Goal: Task Accomplishment & Management: Manage account settings

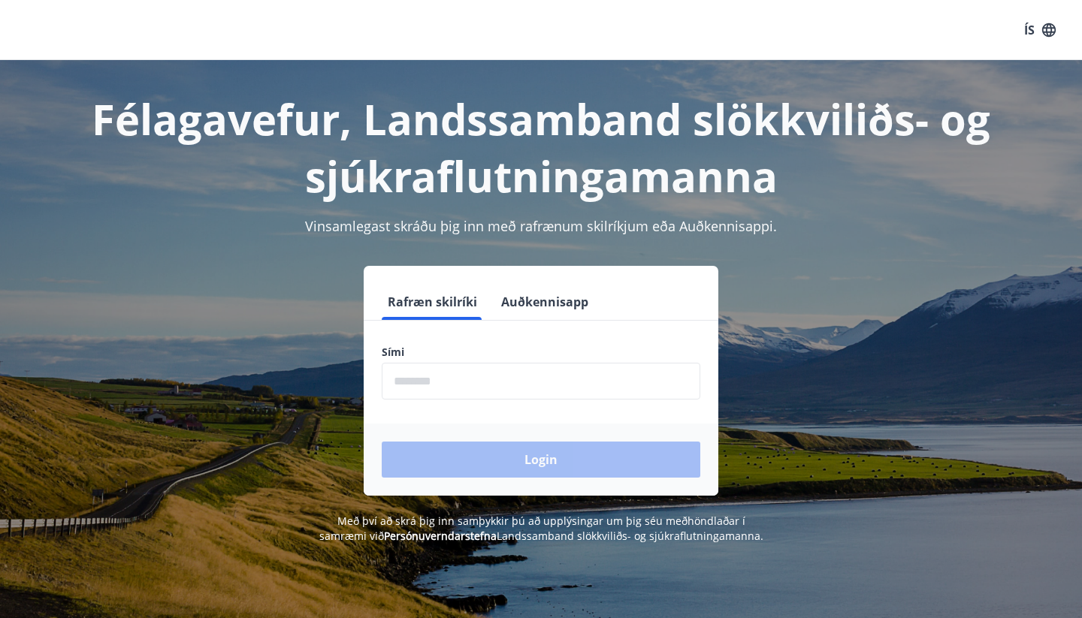
click at [552, 302] on button "Auðkennisapp" at bounding box center [544, 302] width 99 height 36
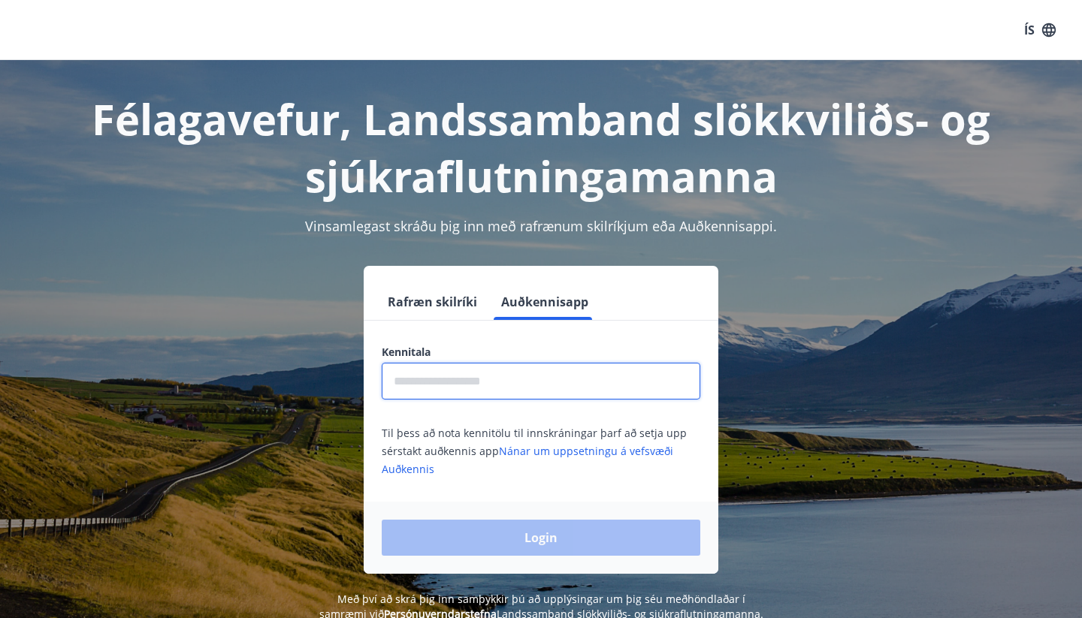
click at [458, 394] on input "text" at bounding box center [541, 381] width 319 height 37
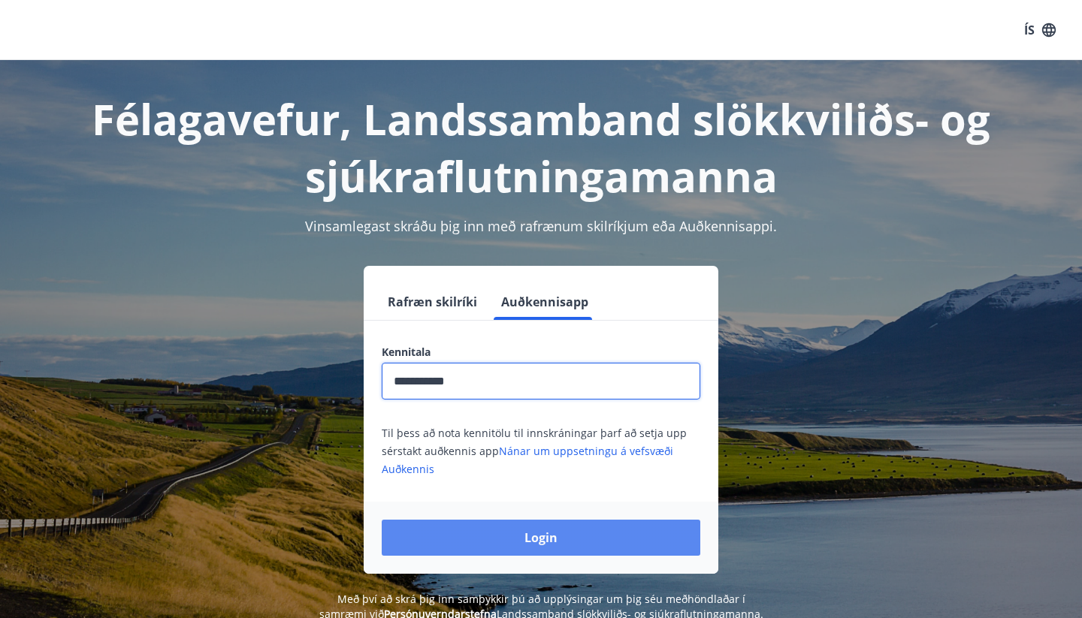
type input "**********"
click at [514, 533] on button "Login" at bounding box center [541, 538] width 319 height 36
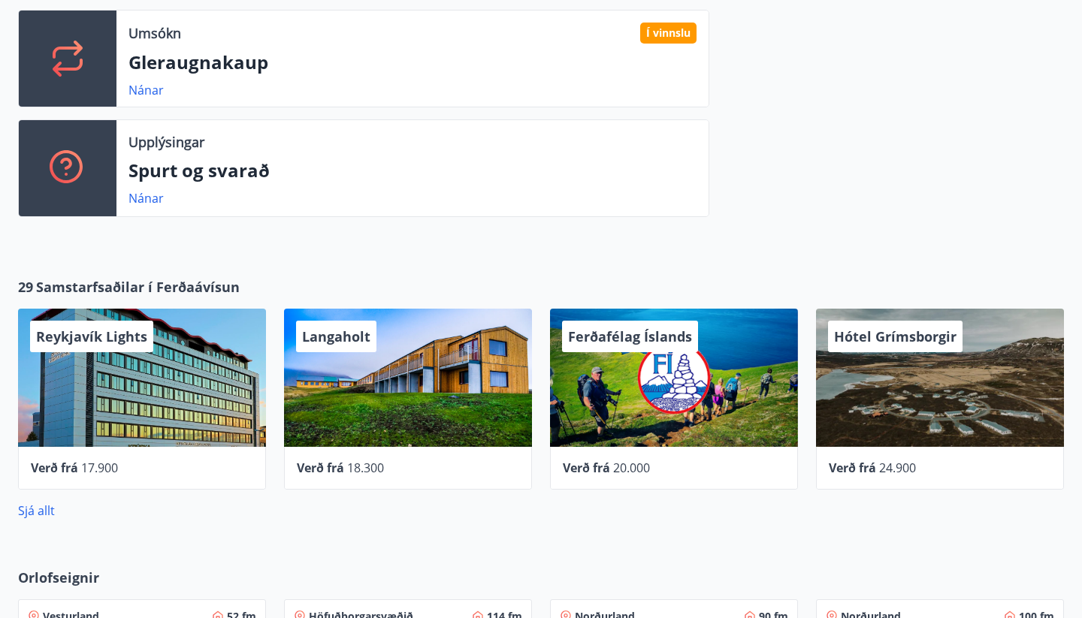
scroll to position [520, 0]
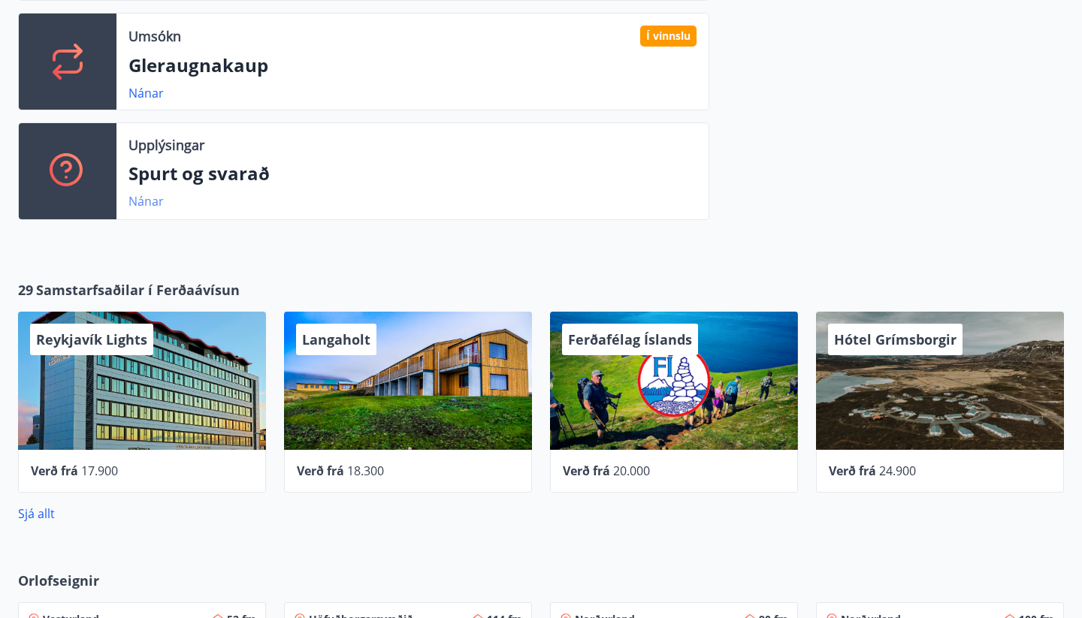
click at [153, 200] on link "Nánar" at bounding box center [146, 201] width 35 height 17
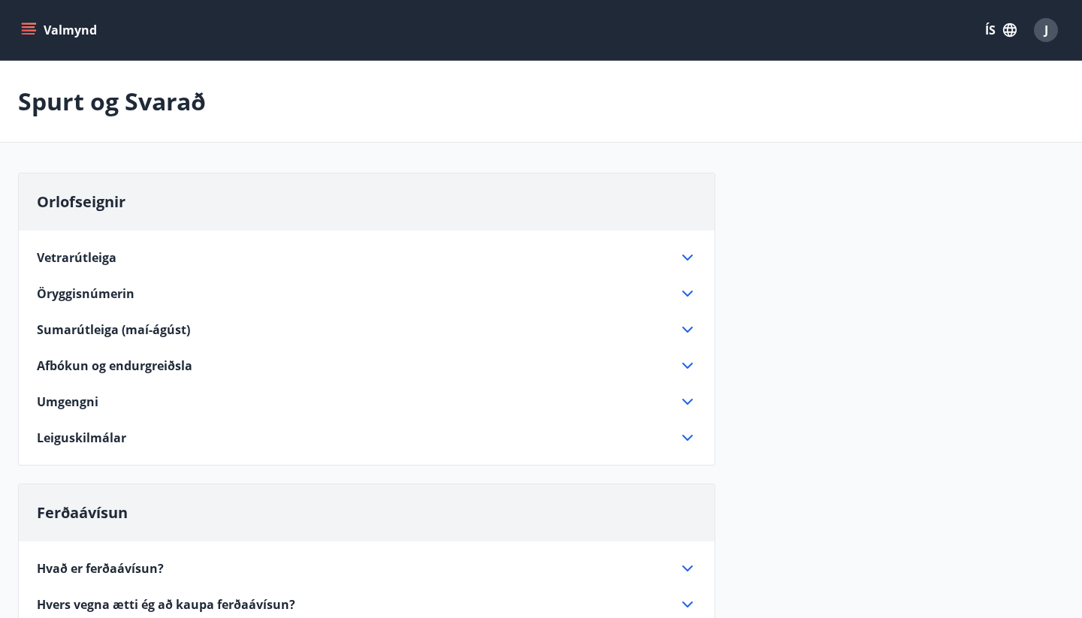
click at [32, 32] on icon "menu" at bounding box center [28, 30] width 15 height 15
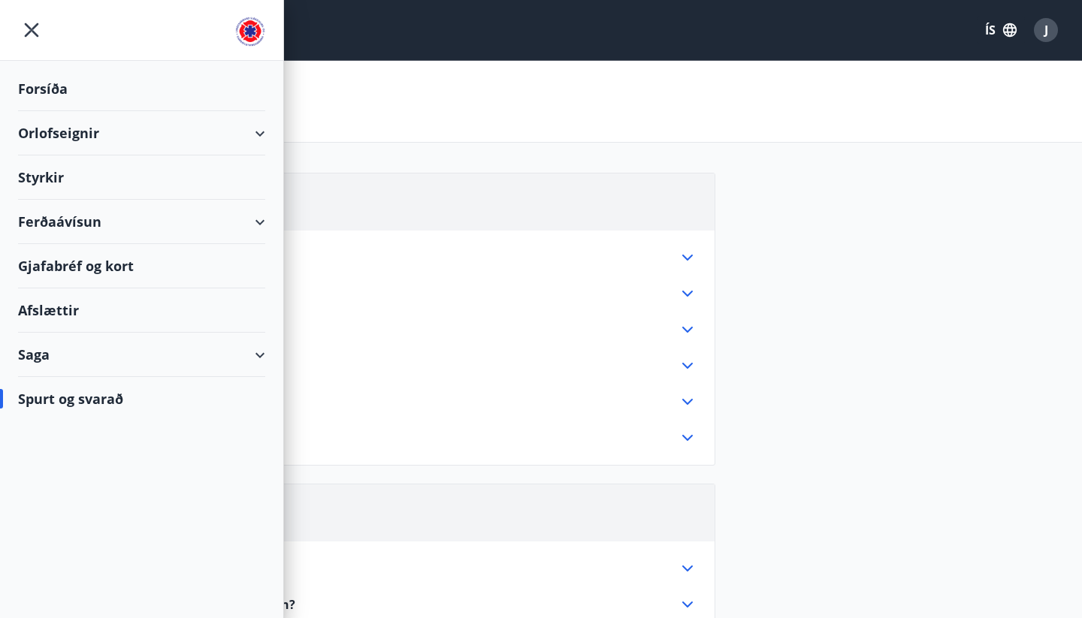
click at [85, 401] on div "Spurt og svarað" at bounding box center [141, 399] width 247 height 44
click at [107, 350] on div "Saga" at bounding box center [141, 355] width 247 height 44
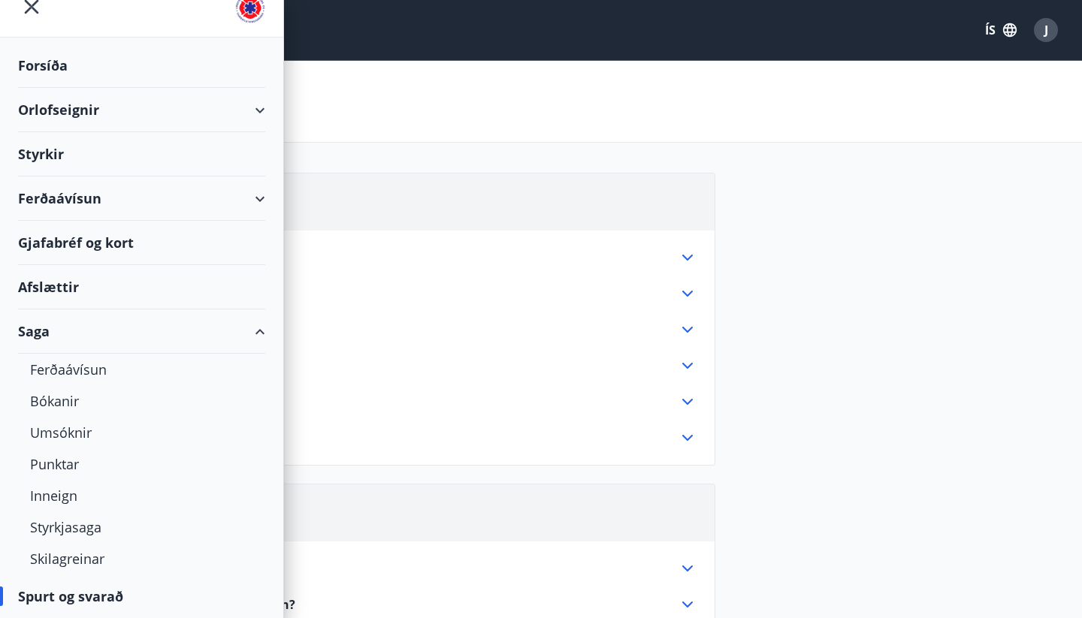
scroll to position [23, 0]
click at [94, 533] on div "Styrkjasaga" at bounding box center [141, 528] width 223 height 32
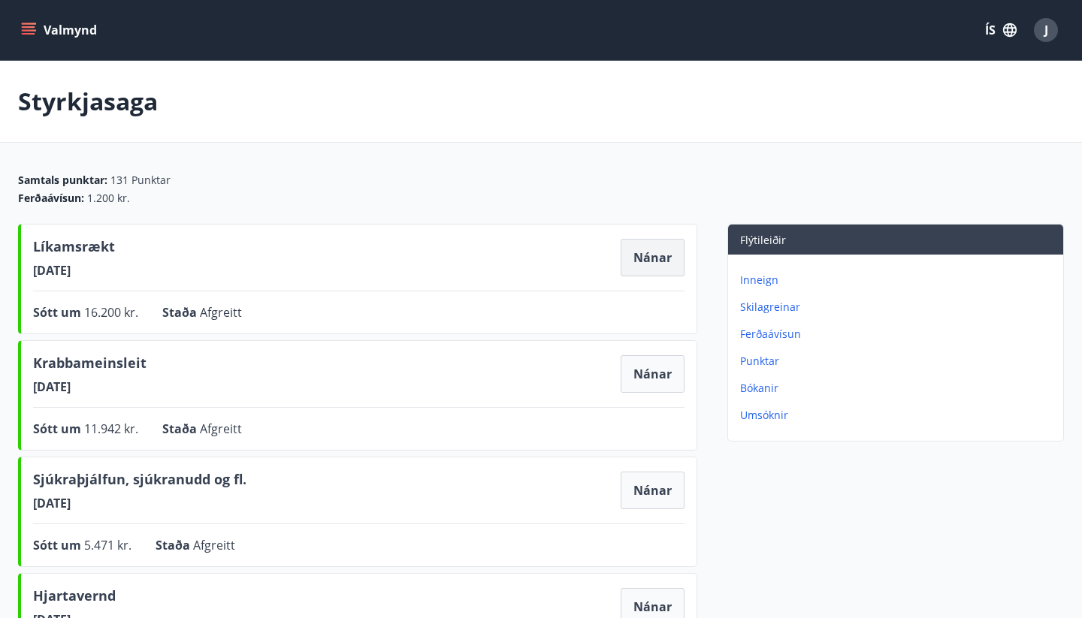
click at [650, 264] on button "Nánar" at bounding box center [653, 258] width 64 height 38
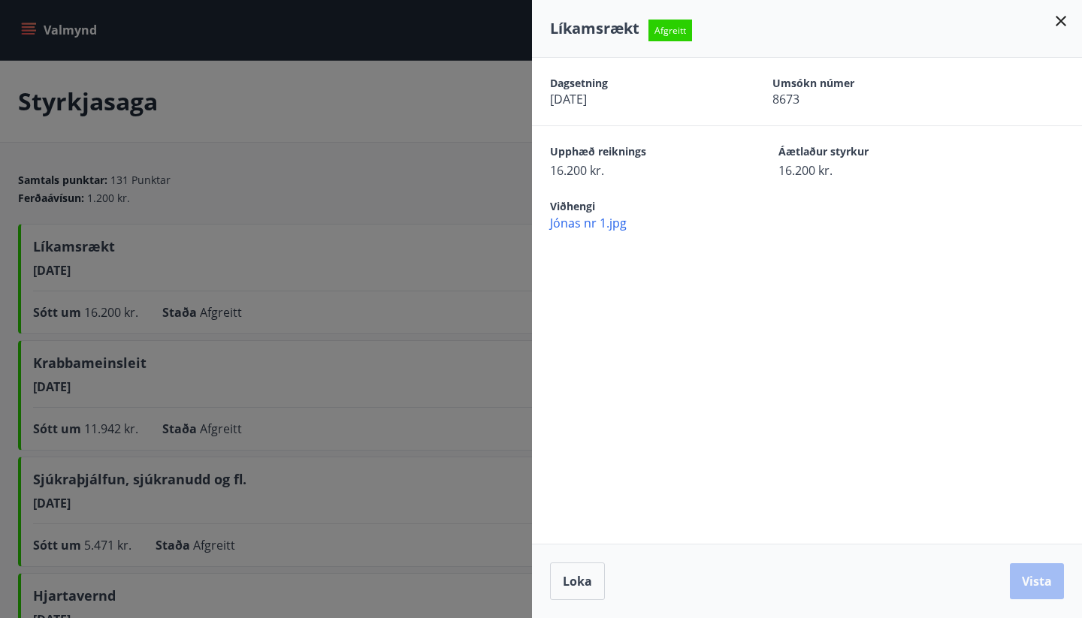
click at [609, 226] on span "Jónas nr 1.jpg" at bounding box center [816, 223] width 532 height 17
click at [1062, 21] on icon at bounding box center [1061, 21] width 11 height 11
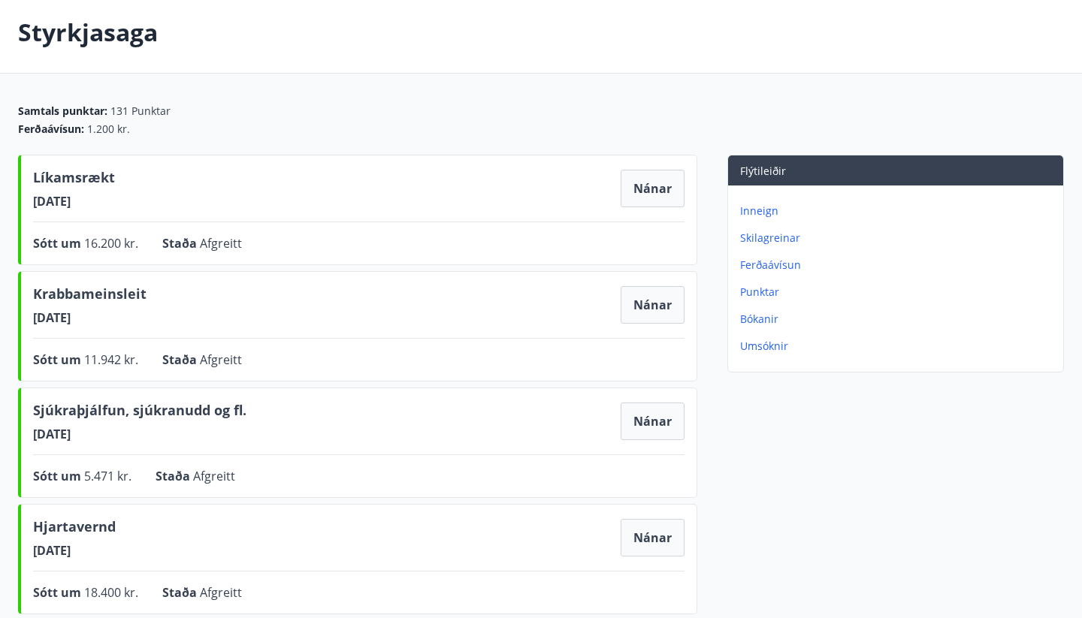
scroll to position [70, 0]
click at [654, 307] on button "Nánar" at bounding box center [653, 305] width 64 height 38
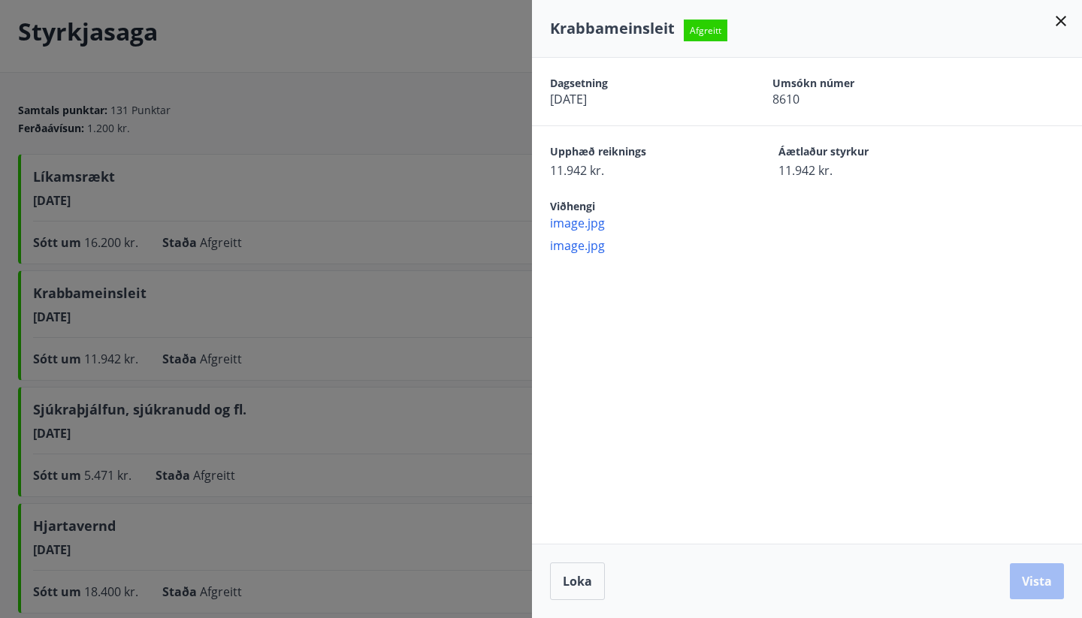
click at [591, 225] on span "image.jpg" at bounding box center [816, 223] width 532 height 17
click at [589, 246] on span "image.jpg" at bounding box center [816, 245] width 532 height 17
click at [1060, 21] on icon at bounding box center [1061, 21] width 18 height 18
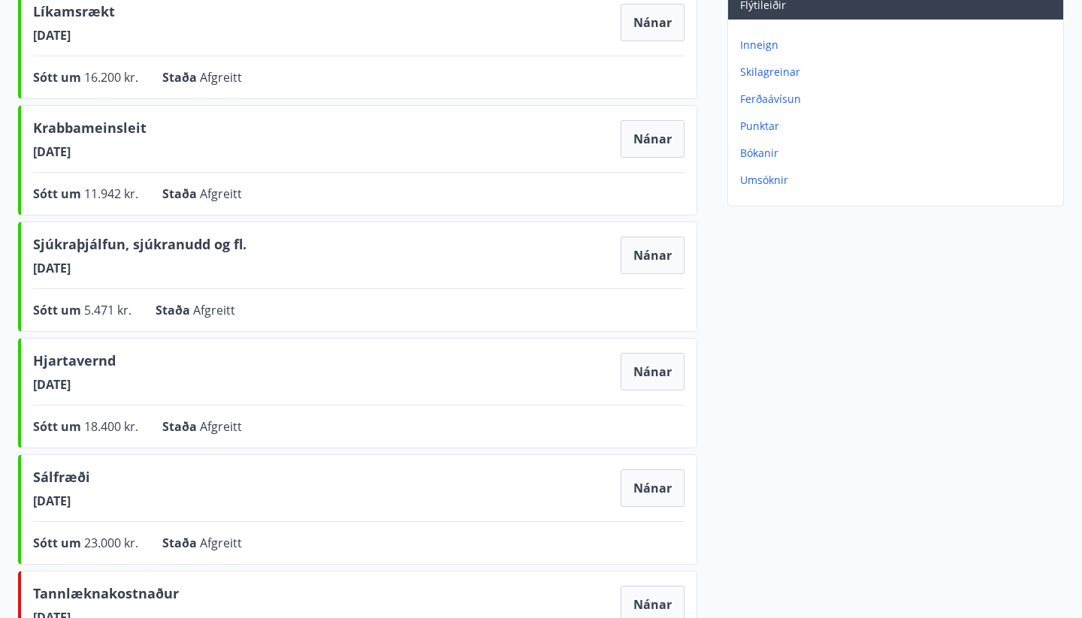
scroll to position [216, 0]
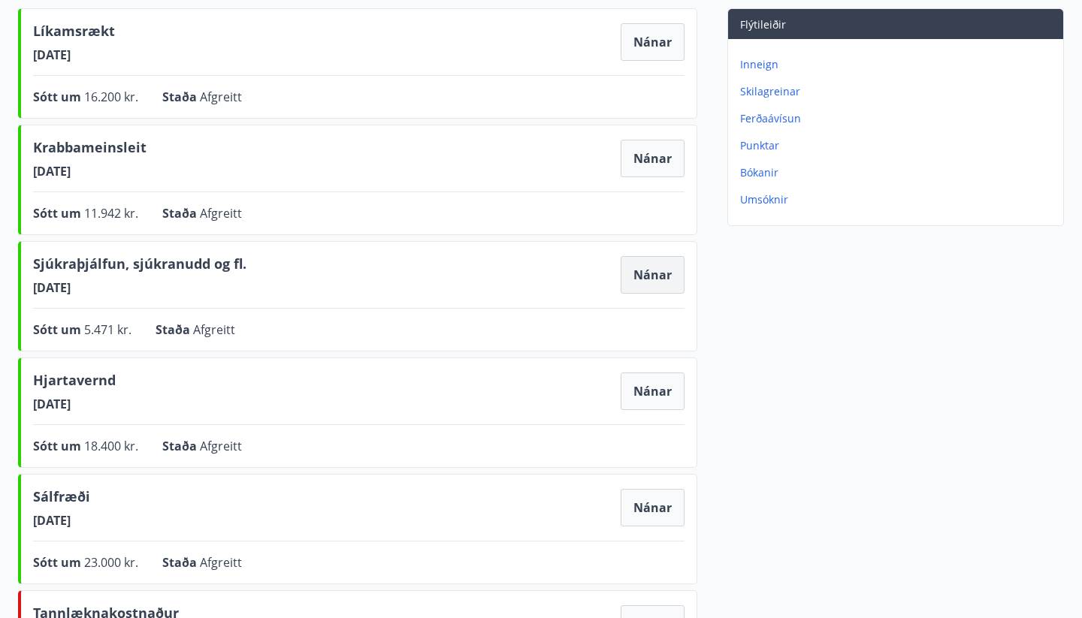
click at [648, 276] on button "Nánar" at bounding box center [653, 275] width 64 height 38
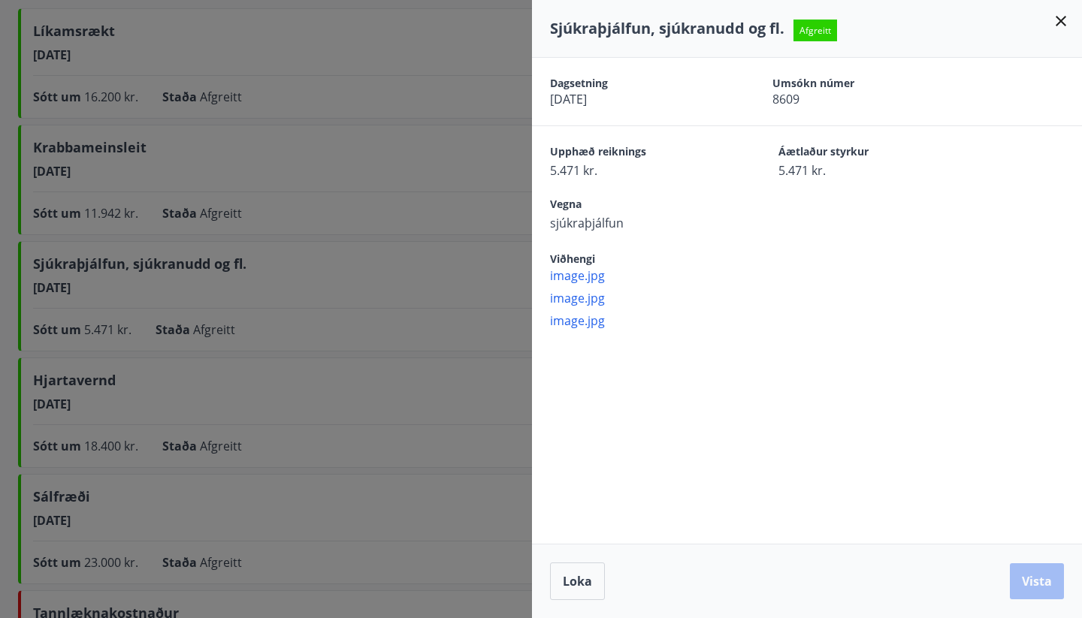
click at [589, 277] on span "image.jpg" at bounding box center [816, 276] width 532 height 17
click at [575, 300] on span "image.jpg" at bounding box center [816, 298] width 532 height 17
click at [575, 320] on span "image.jpg" at bounding box center [816, 321] width 532 height 17
click at [1063, 17] on icon at bounding box center [1061, 21] width 18 height 18
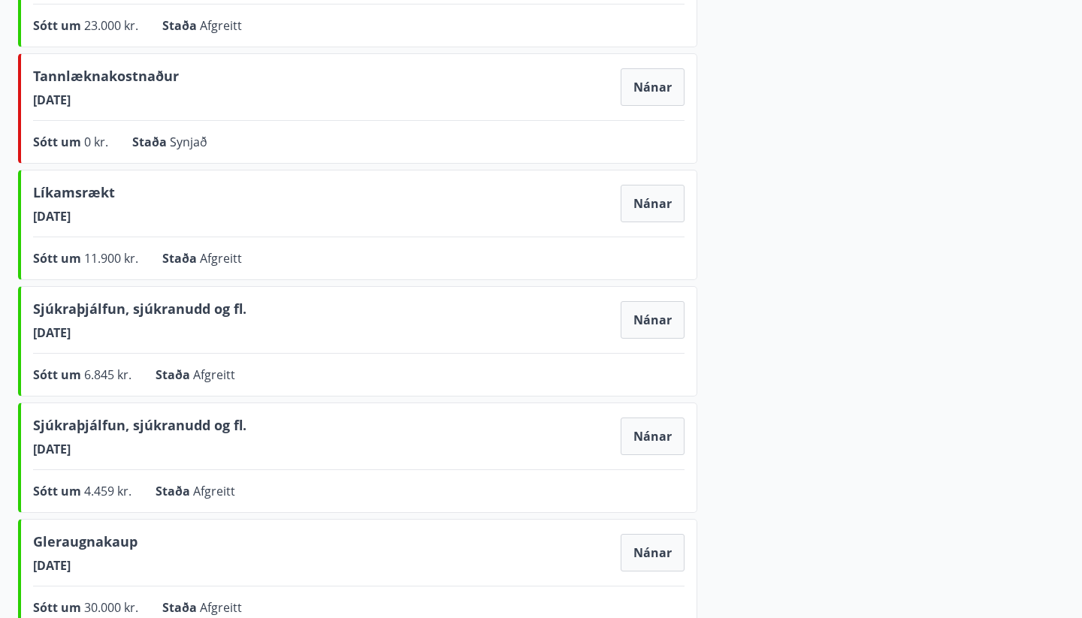
scroll to position [760, 0]
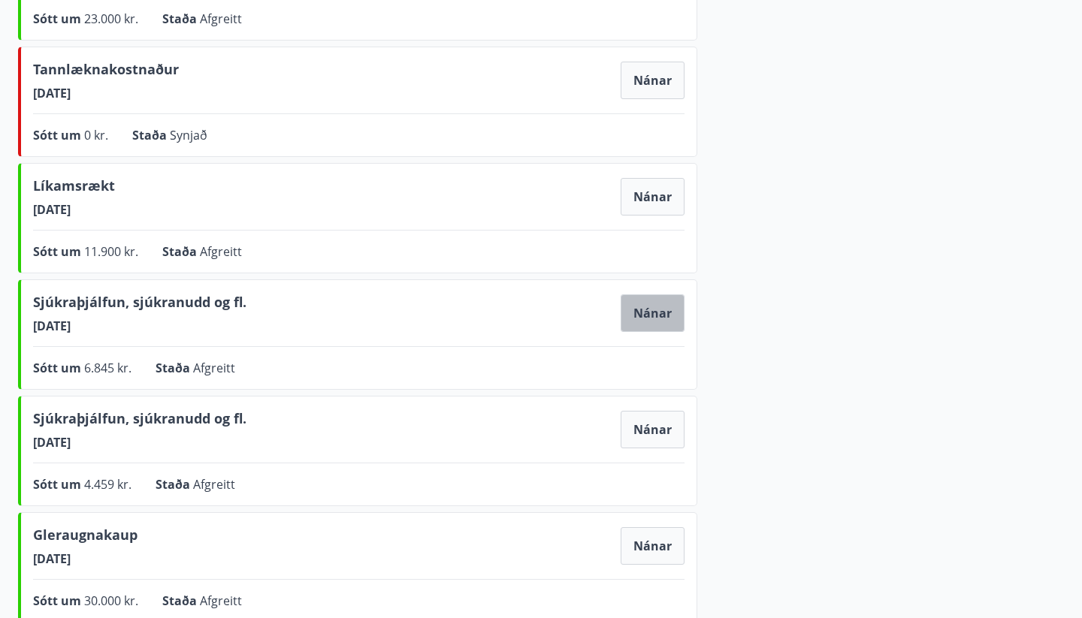
click at [646, 313] on button "Nánar" at bounding box center [653, 314] width 64 height 38
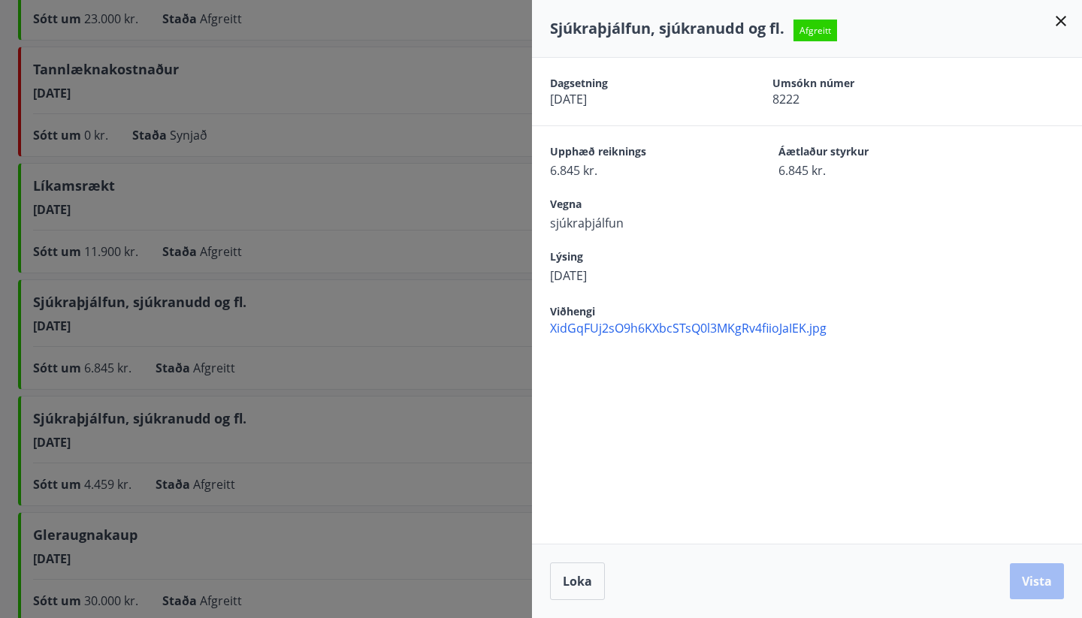
click at [643, 329] on span "XidGqFUj2sO9h6KXbcSTsQ0l3MKgRv4fiioJaIEK.jpg" at bounding box center [816, 328] width 532 height 17
click at [1063, 23] on icon at bounding box center [1061, 21] width 11 height 11
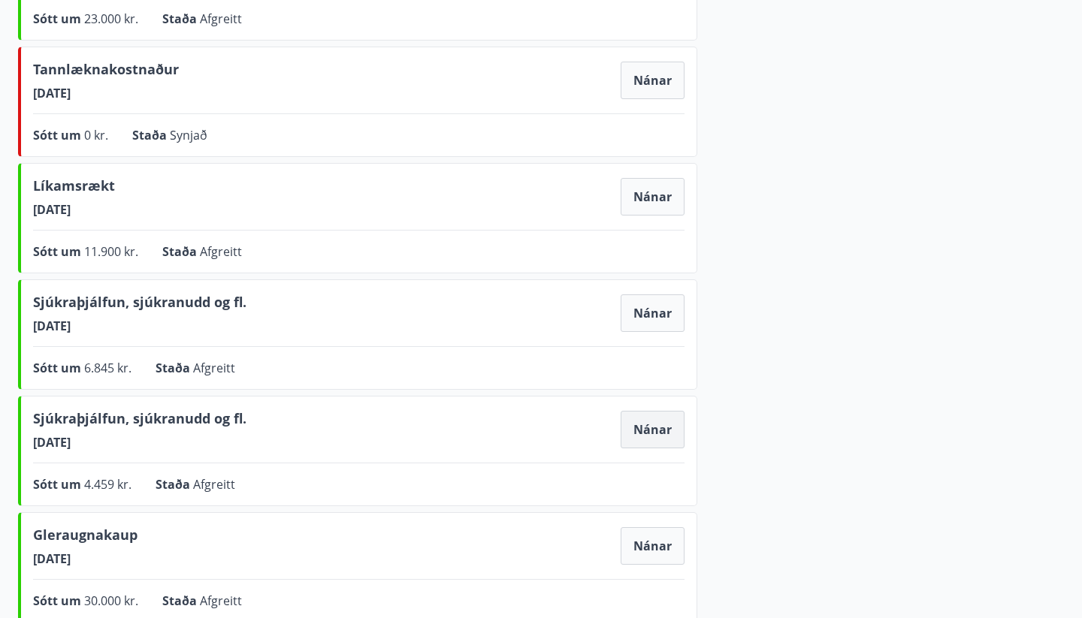
click at [643, 427] on button "Nánar" at bounding box center [653, 430] width 64 height 38
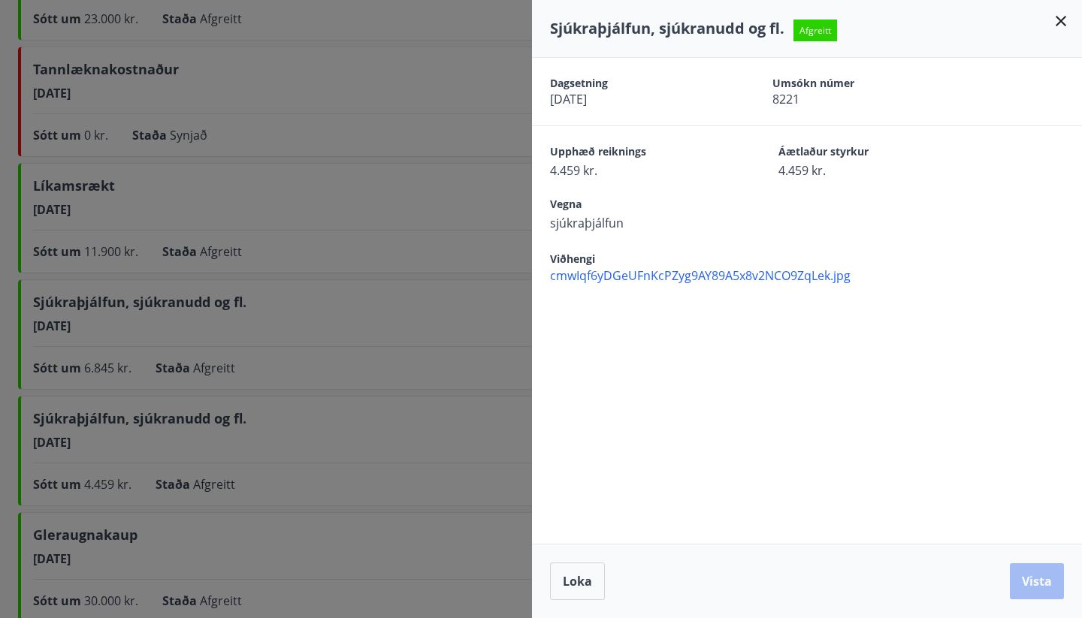
click at [646, 277] on span "cmwIqf6yDGeUFnKcPZyg9AY89A5x8v2NCO9ZqLek.jpg" at bounding box center [816, 276] width 532 height 17
click at [1063, 23] on icon at bounding box center [1061, 21] width 11 height 11
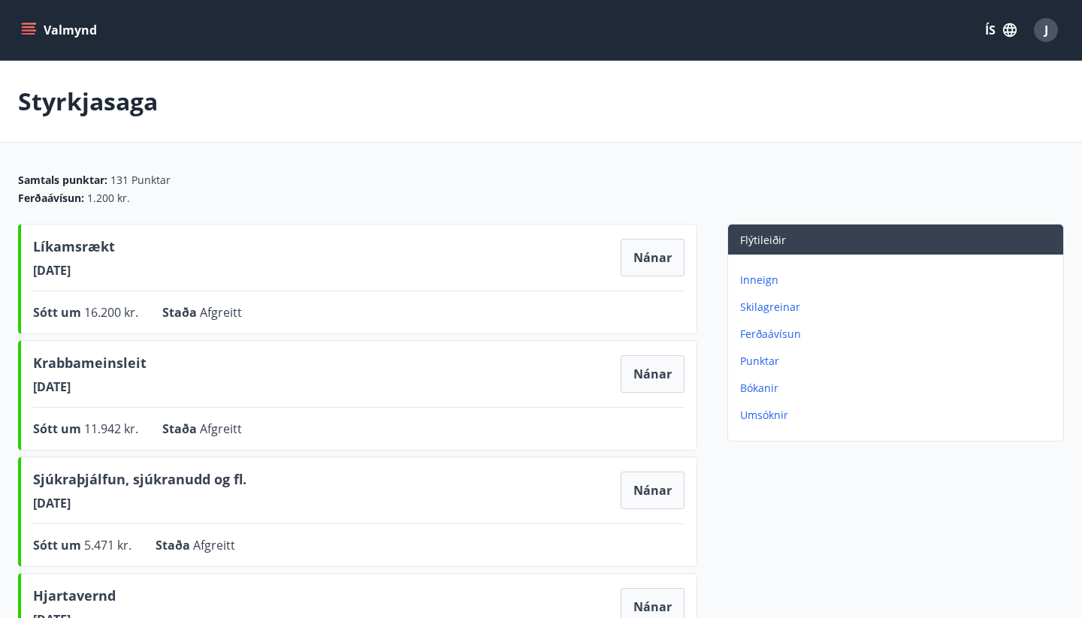
scroll to position [0, 0]
click at [763, 416] on p "Umsóknir" at bounding box center [898, 415] width 317 height 15
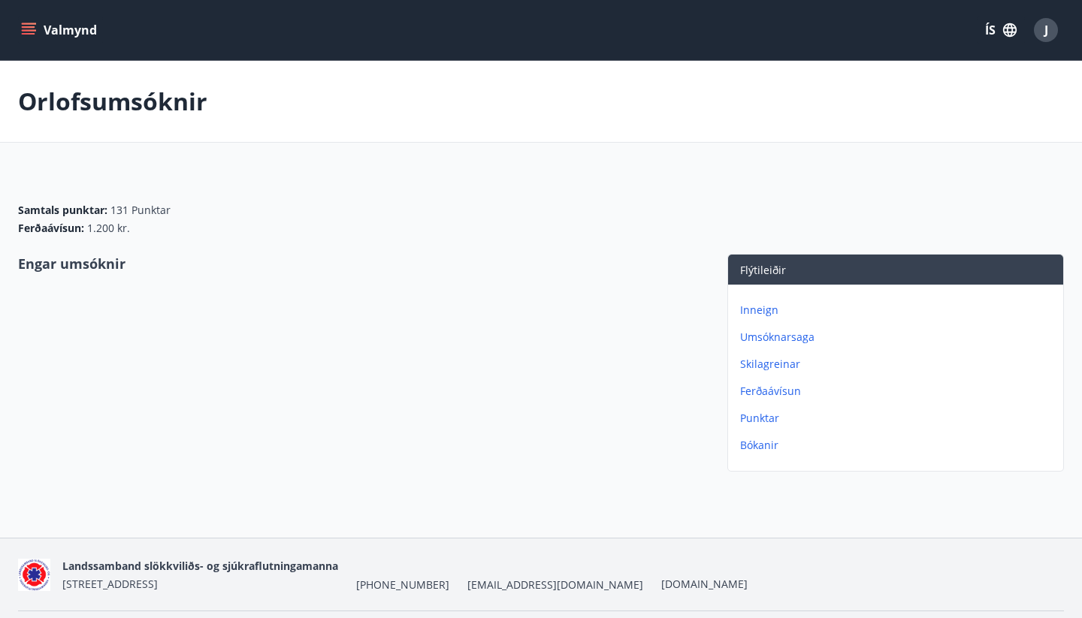
click at [33, 35] on icon "menu" at bounding box center [29, 34] width 14 height 2
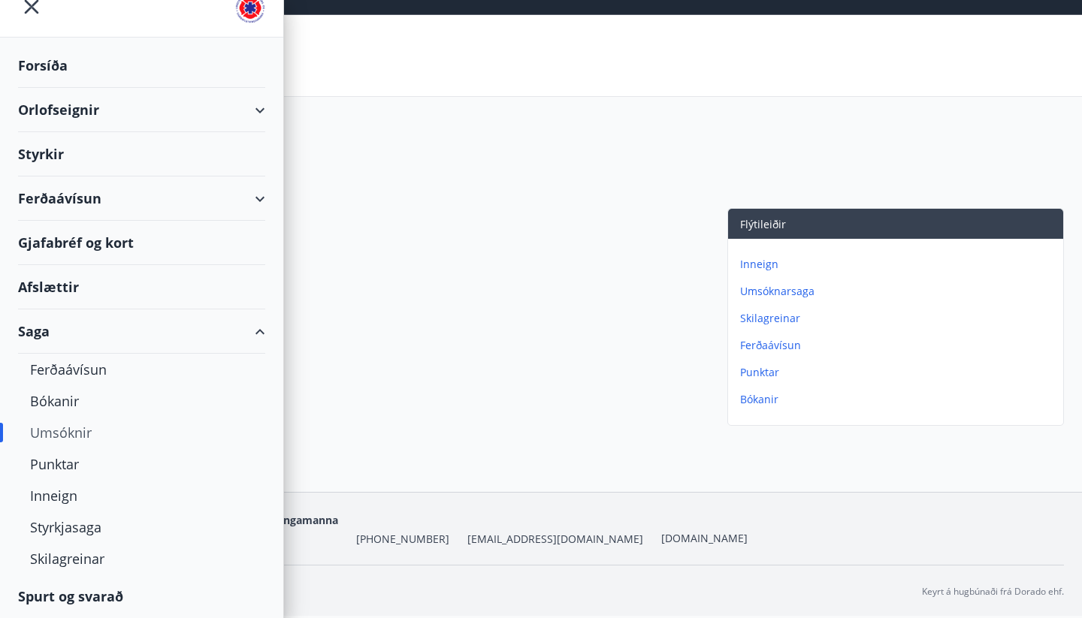
scroll to position [46, 0]
click at [79, 534] on div "Styrkjasaga" at bounding box center [141, 528] width 223 height 32
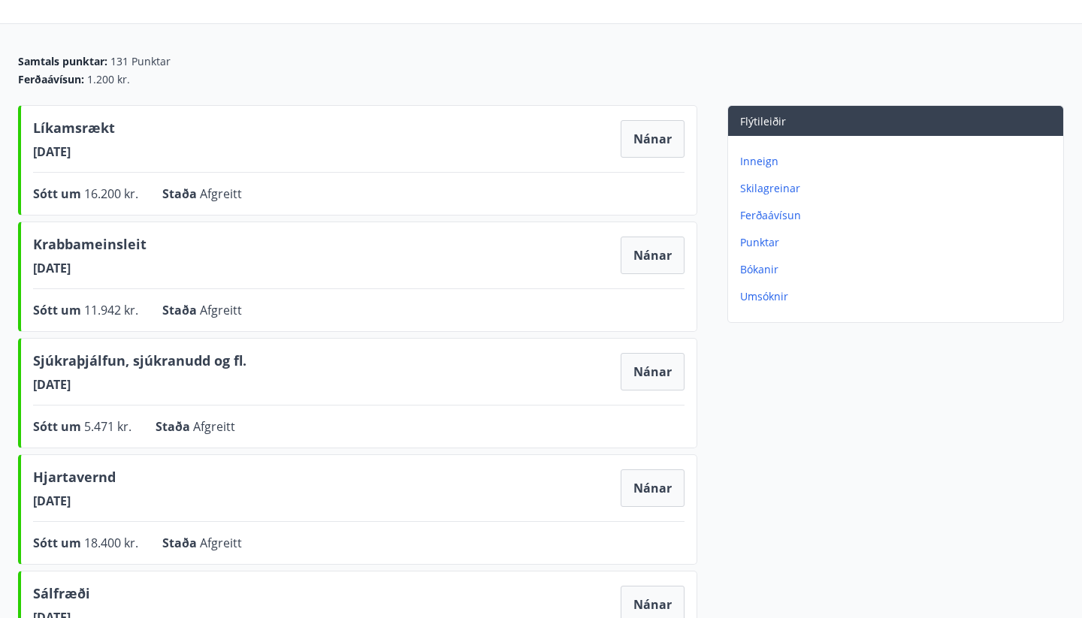
scroll to position [103, 0]
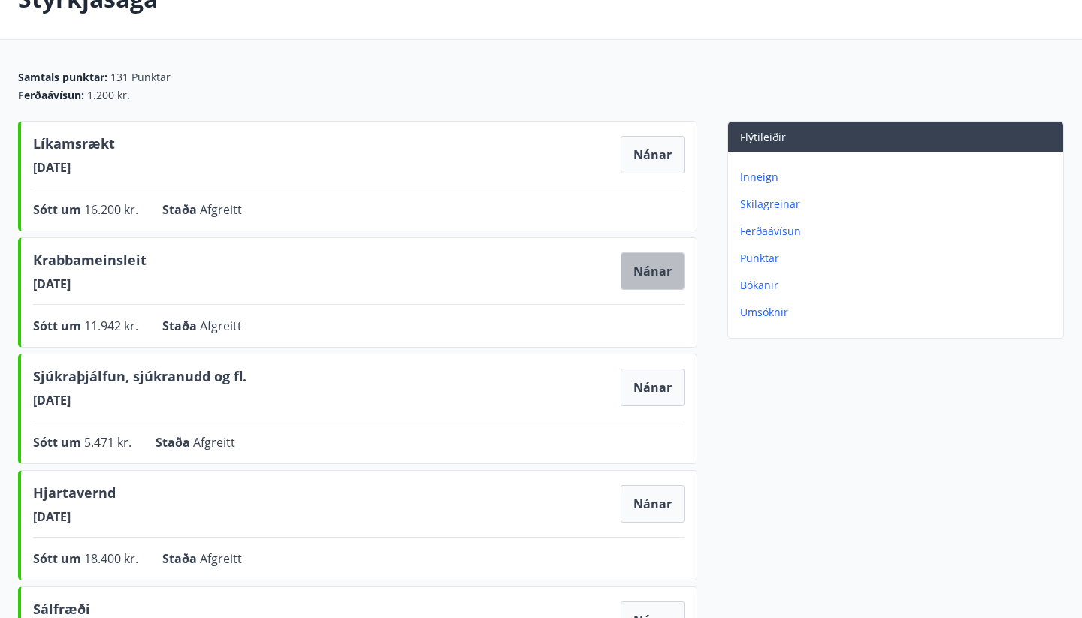
click at [653, 275] on button "Nánar" at bounding box center [653, 271] width 64 height 38
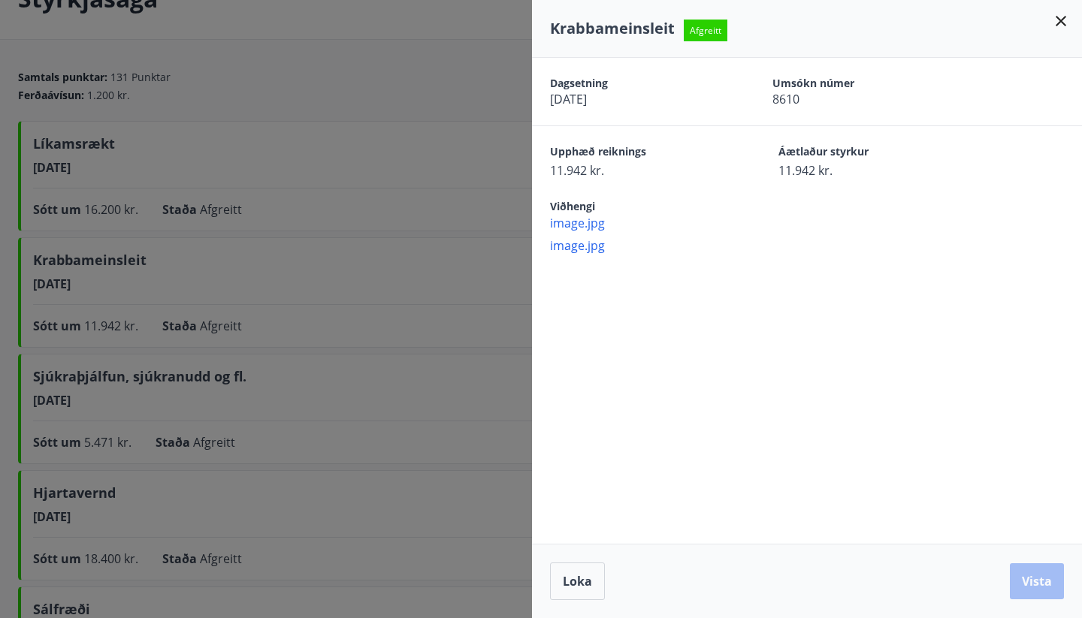
click at [582, 228] on span "image.jpg" at bounding box center [816, 223] width 532 height 17
click at [1060, 26] on icon at bounding box center [1061, 21] width 18 height 18
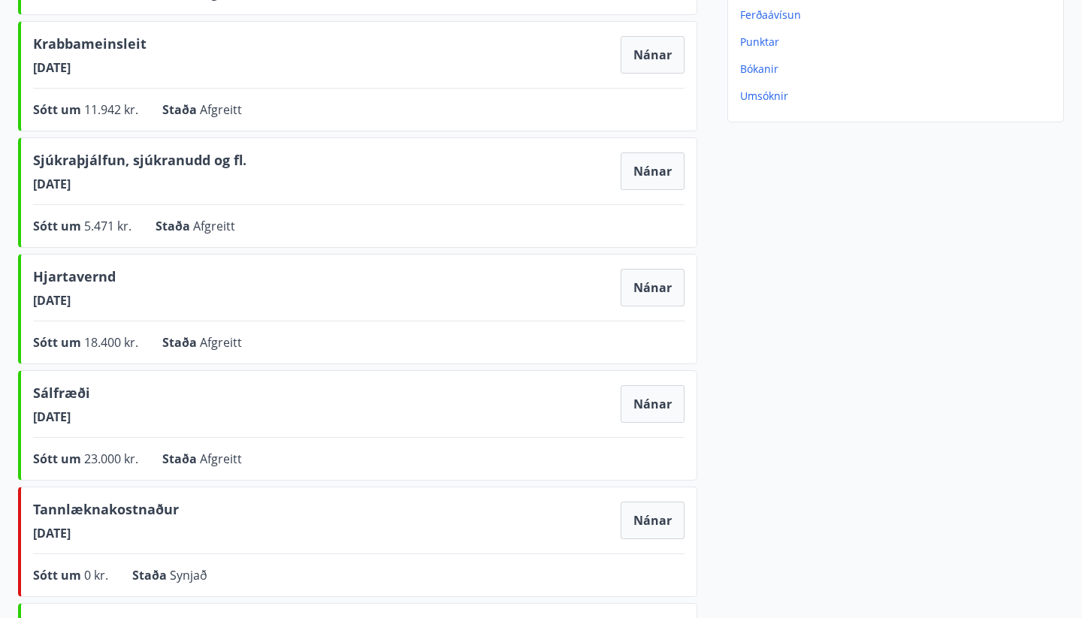
scroll to position [328, 0]
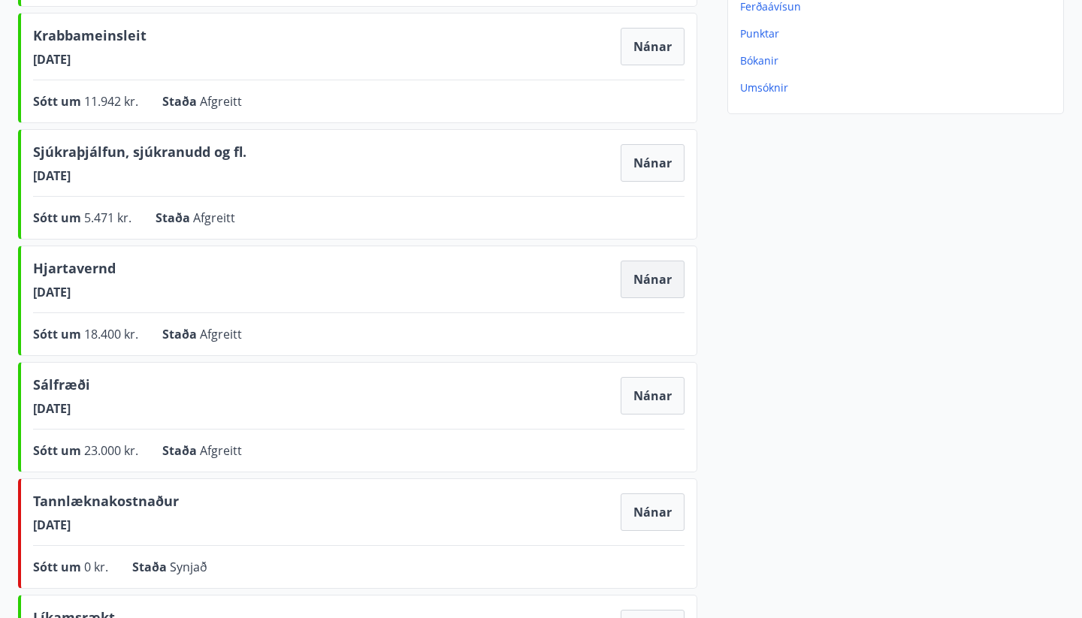
click at [646, 274] on button "Nánar" at bounding box center [653, 280] width 64 height 38
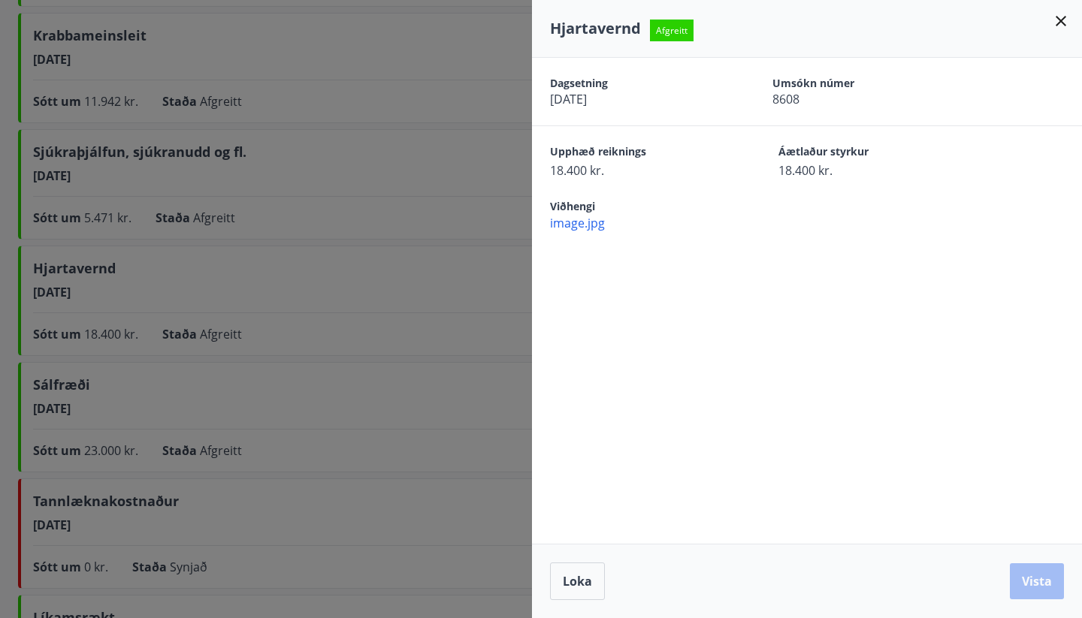
click at [582, 227] on span "image.jpg" at bounding box center [816, 223] width 532 height 17
click at [1062, 19] on icon at bounding box center [1061, 21] width 18 height 18
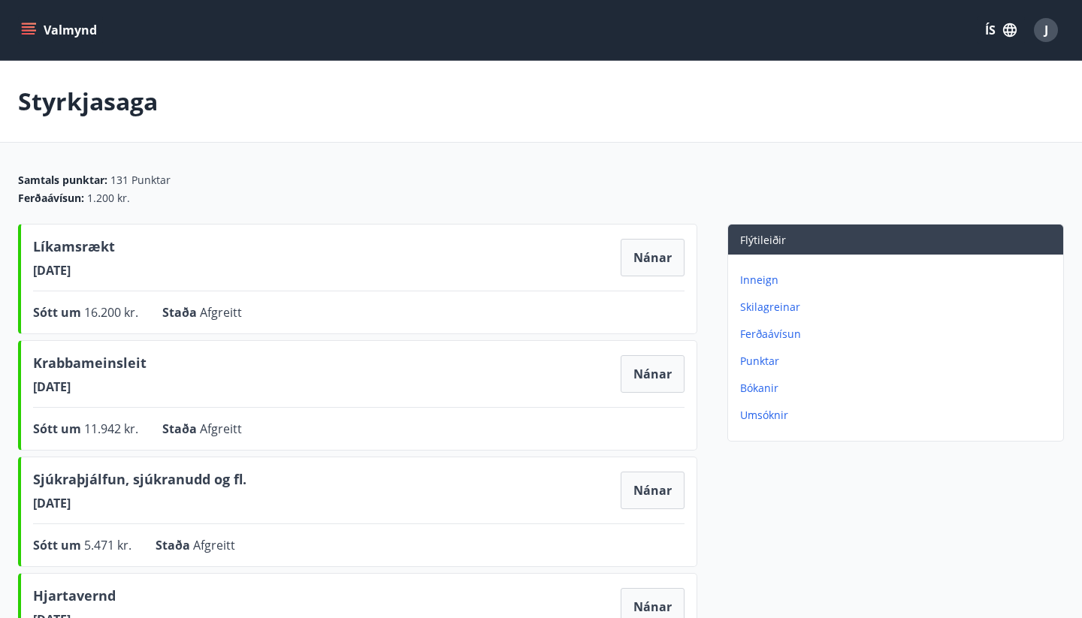
scroll to position [0, 0]
click at [32, 30] on icon "menu" at bounding box center [30, 30] width 17 height 2
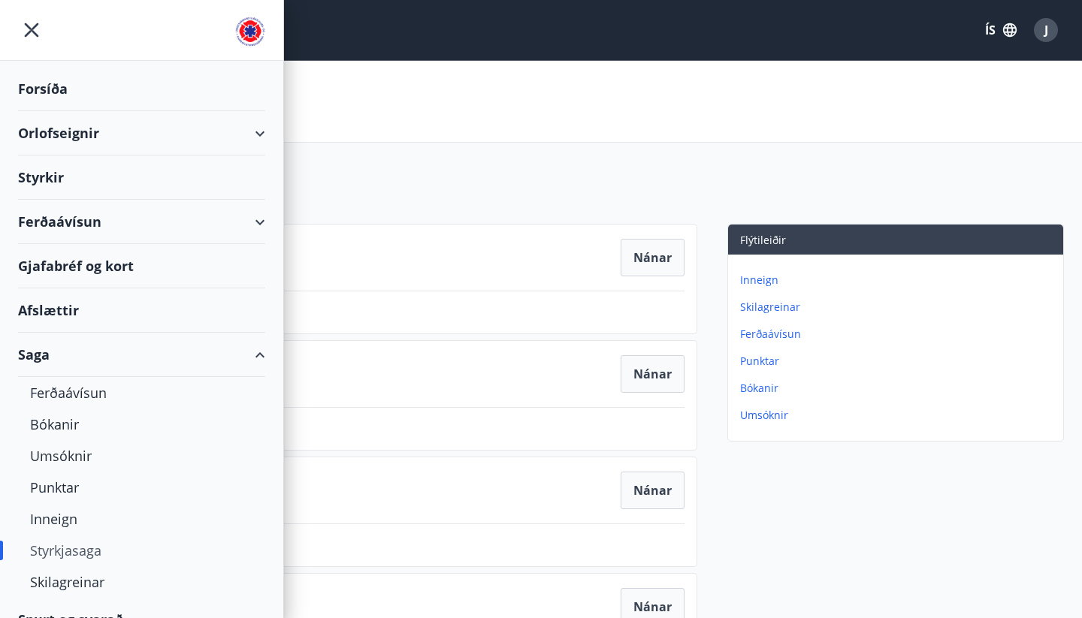
click at [44, 177] on div "Styrkir" at bounding box center [141, 178] width 247 height 44
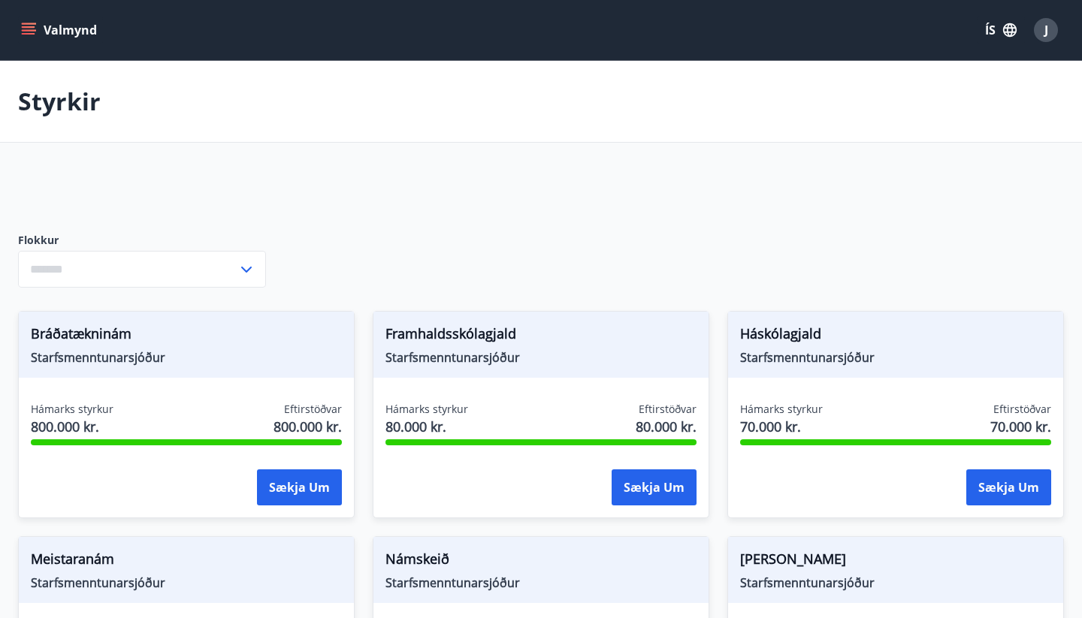
type input "***"
click at [30, 31] on icon "menu" at bounding box center [30, 30] width 17 height 2
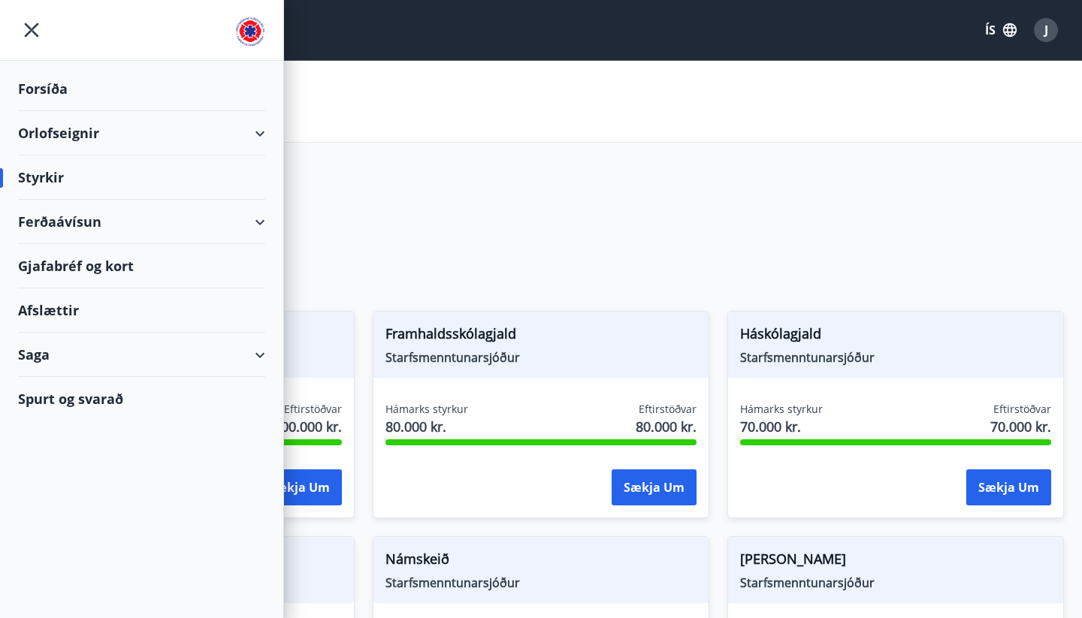
click at [50, 129] on div "Orlofseignir" at bounding box center [141, 133] width 247 height 44
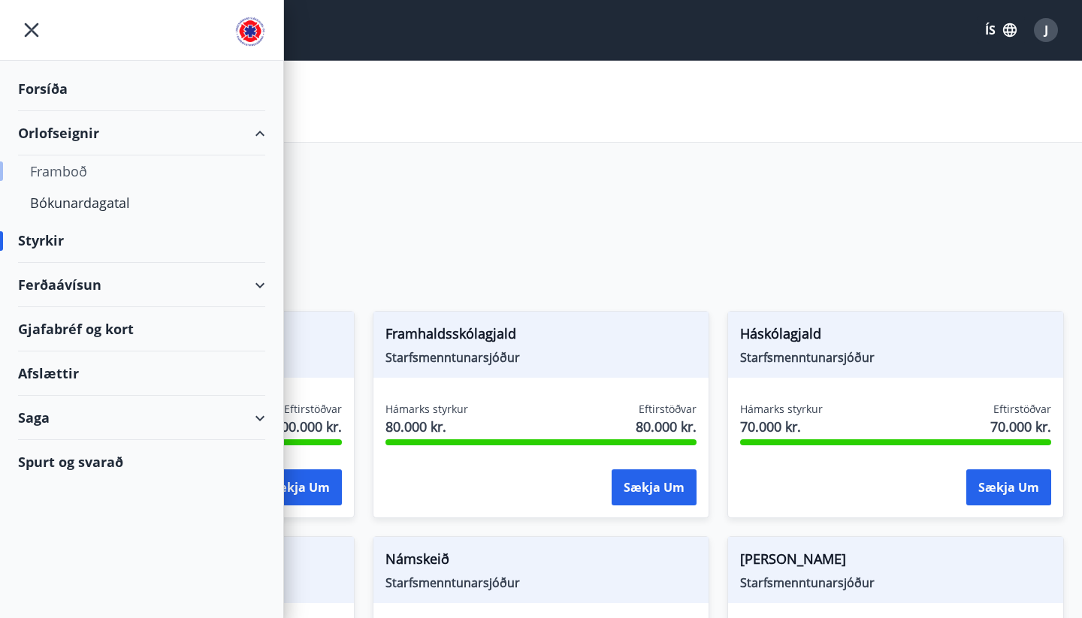
click at [62, 171] on div "Framboð" at bounding box center [141, 172] width 223 height 32
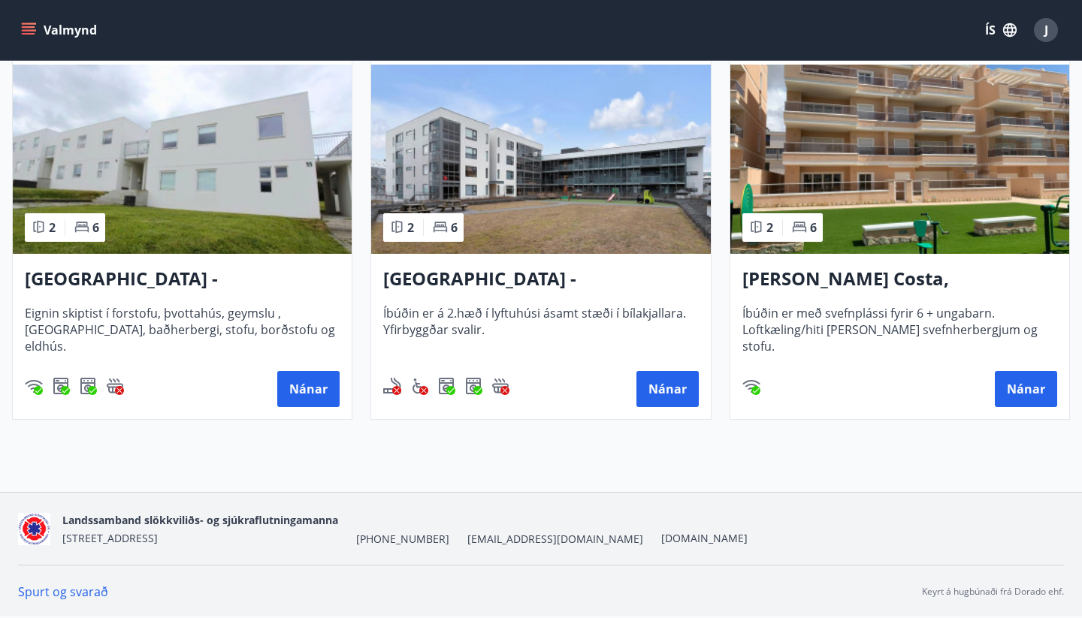
scroll to position [721, 0]
click at [1017, 381] on button "Nánar" at bounding box center [1026, 389] width 62 height 36
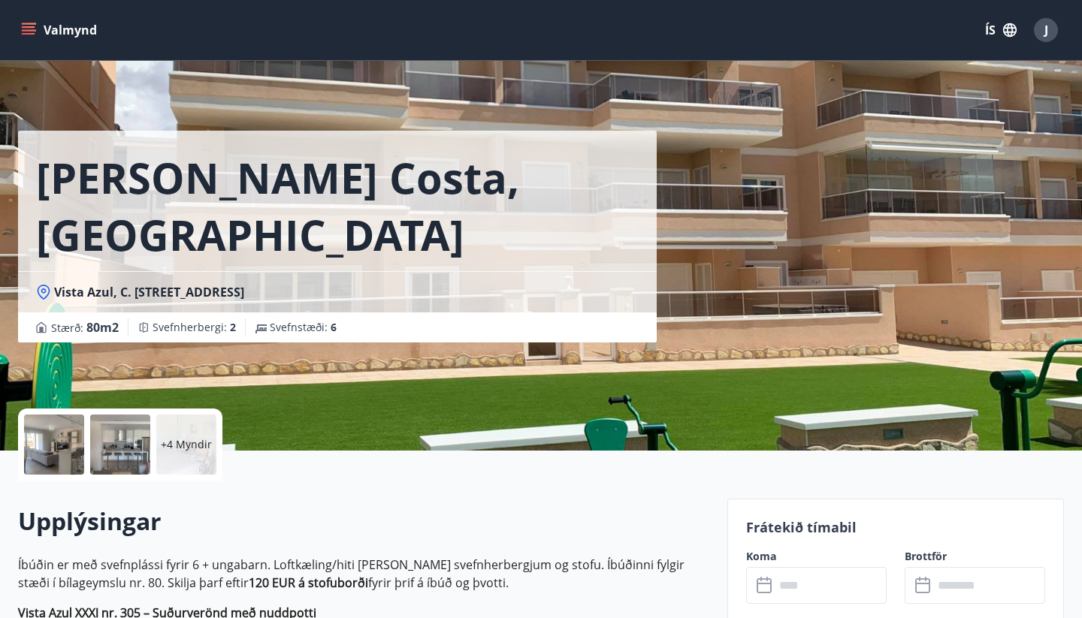
click at [28, 27] on icon "menu" at bounding box center [29, 27] width 14 height 2
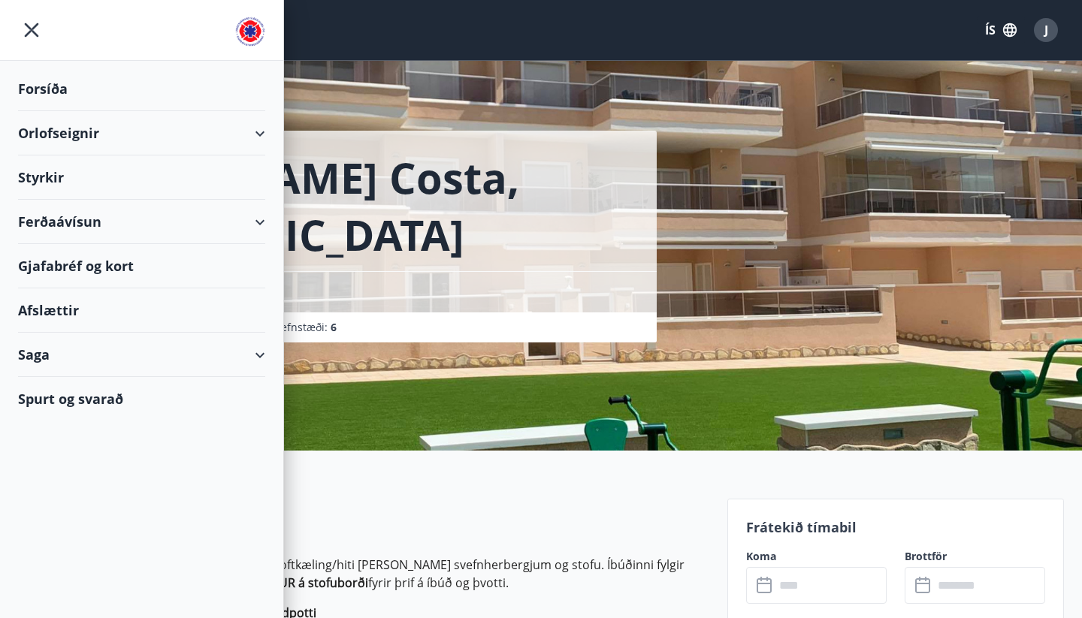
click at [62, 122] on div "Orlofseignir" at bounding box center [141, 133] width 247 height 44
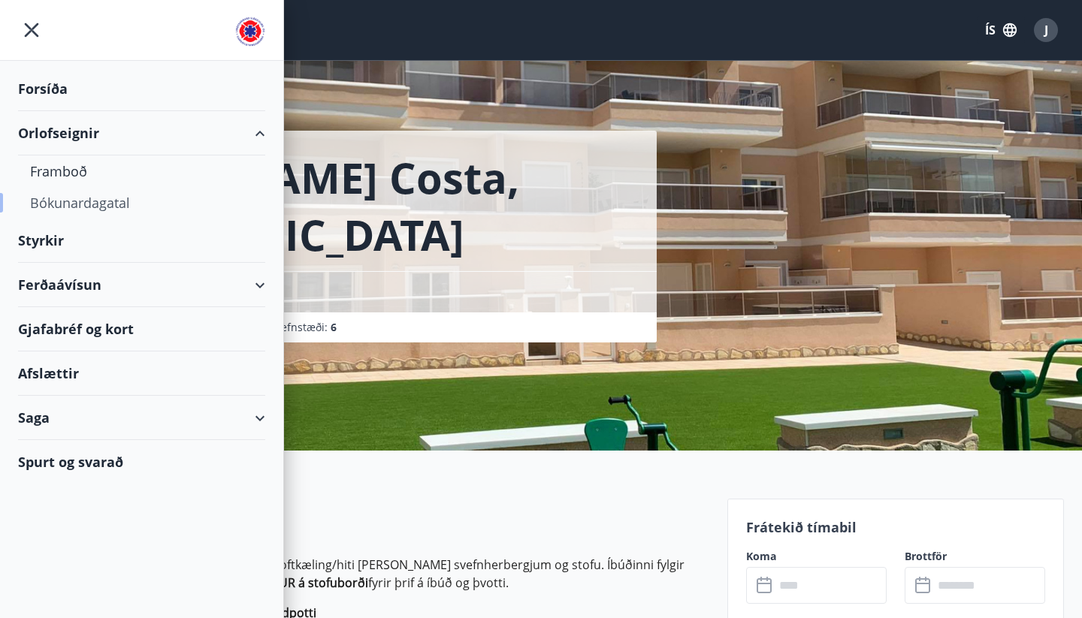
click at [77, 202] on div "Bókunardagatal" at bounding box center [141, 203] width 223 height 32
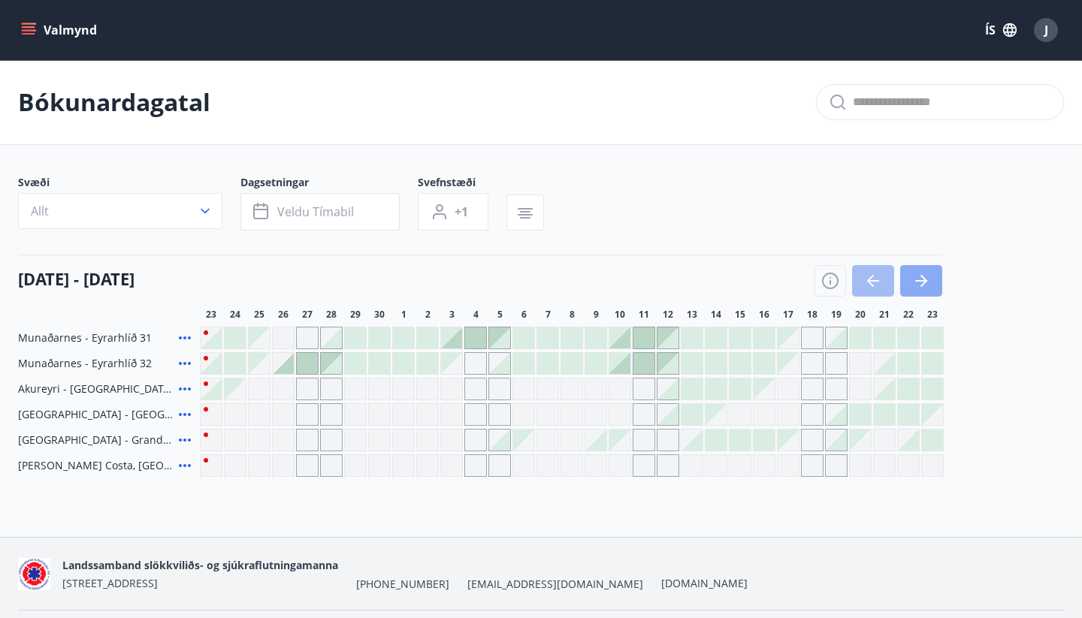
click at [923, 283] on icon "button" at bounding box center [921, 281] width 18 height 18
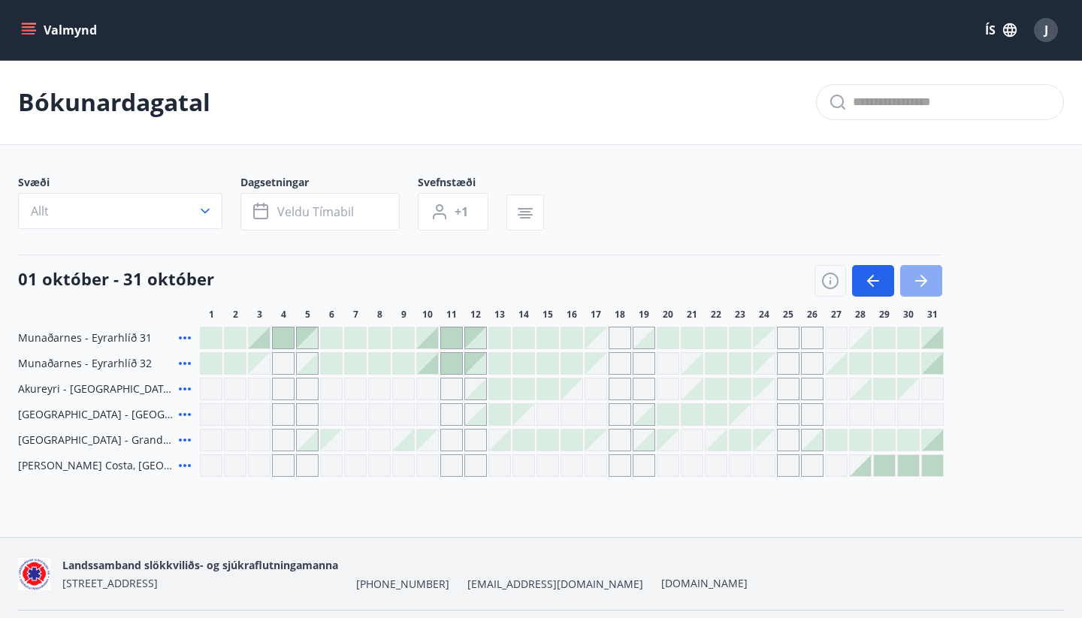
click at [923, 283] on icon "button" at bounding box center [921, 281] width 18 height 18
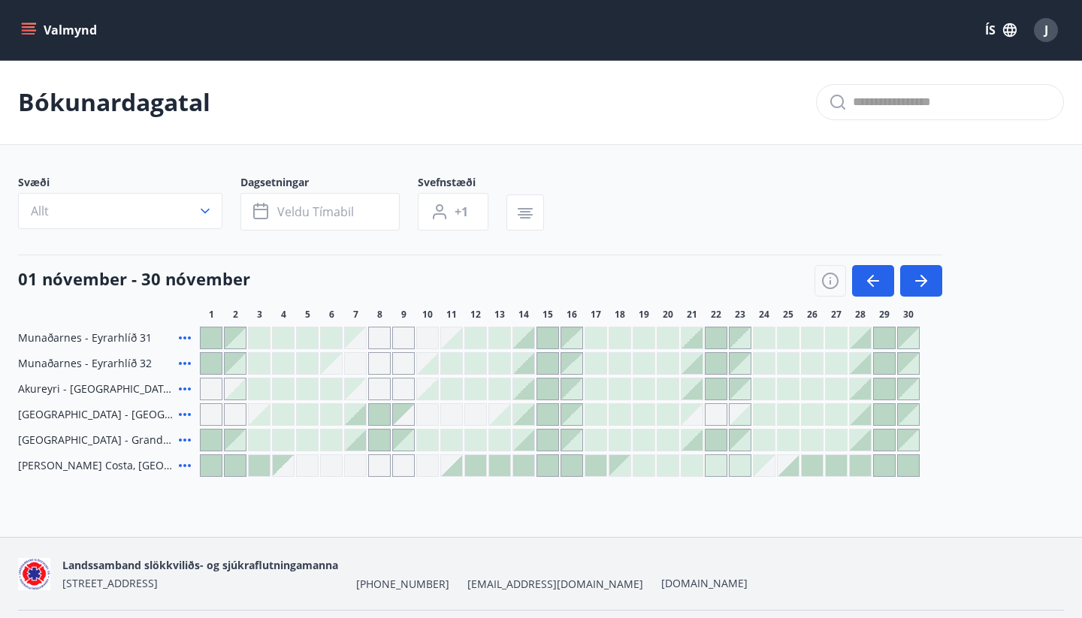
click at [1040, 33] on div "J" at bounding box center [1046, 30] width 24 height 24
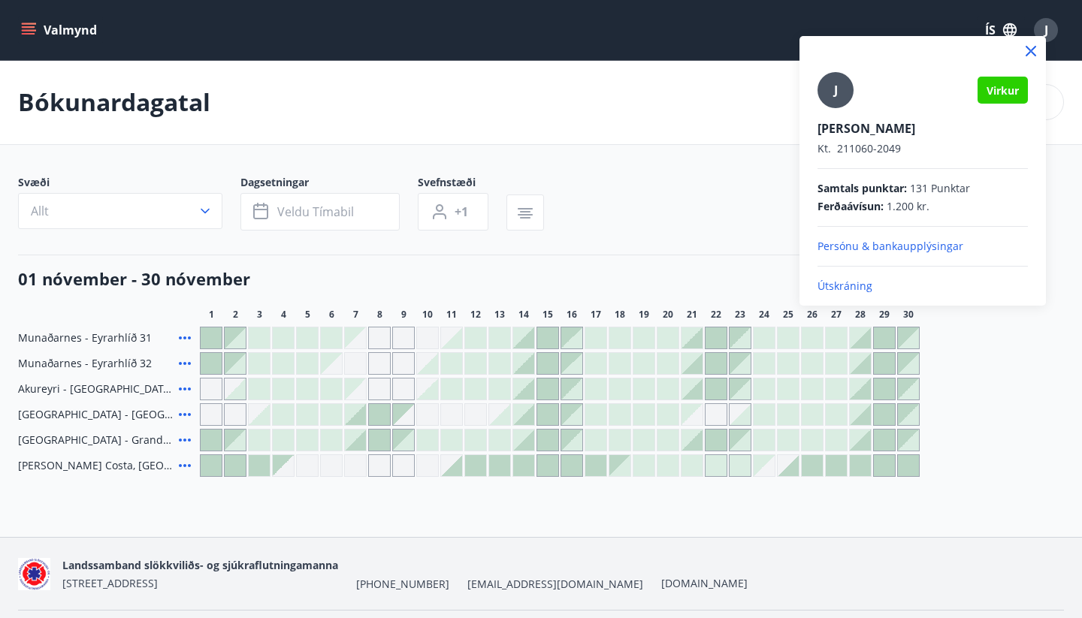
click at [859, 284] on p "Útskráning" at bounding box center [923, 286] width 210 height 15
